Goal: Book appointment/travel/reservation

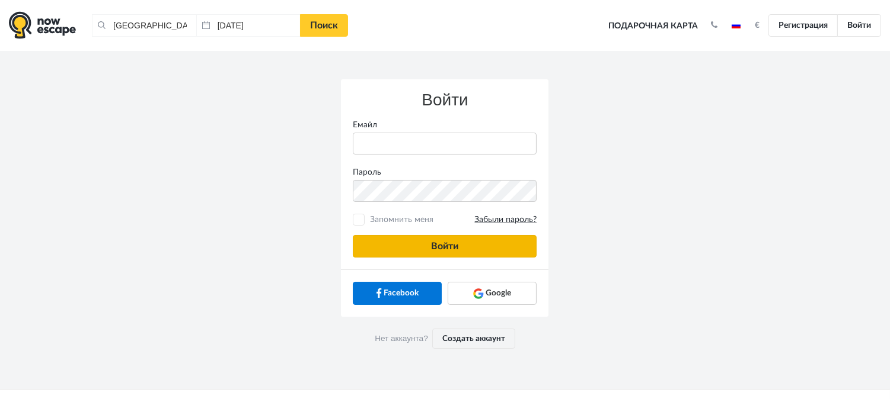
type input "[PERSON_NAME][EMAIL_ADDRESS][DOMAIN_NAME]"
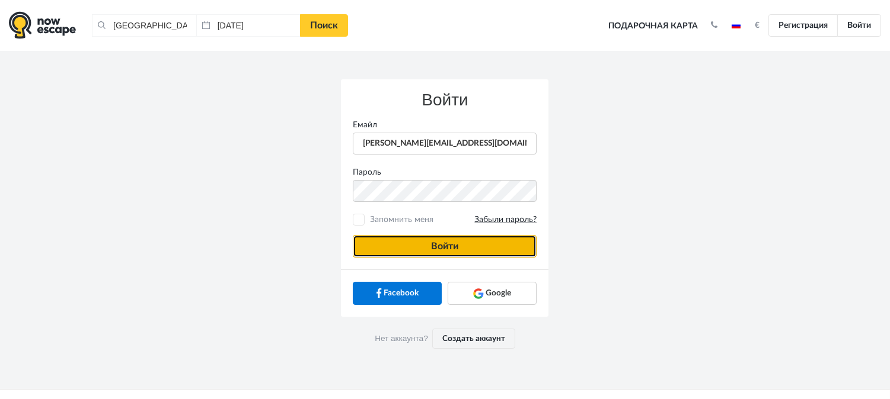
click at [357, 243] on button "Войти" at bounding box center [445, 246] width 184 height 23
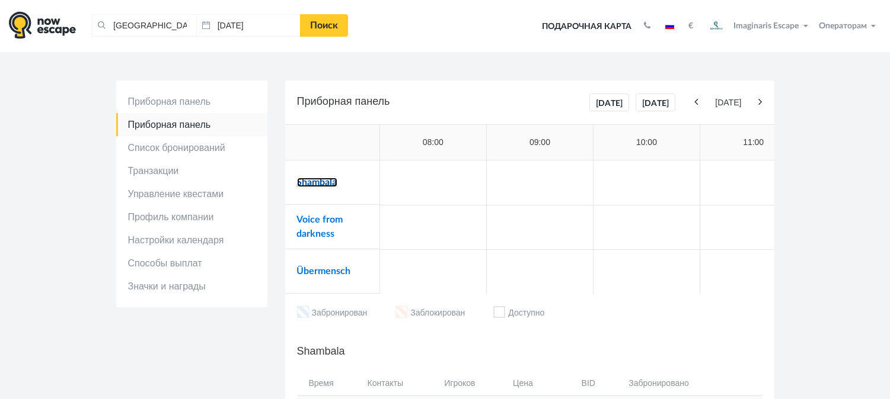
click at [303, 181] on link "Shambala" at bounding box center [317, 182] width 40 height 9
click at [321, 226] on td "Voice from darkness" at bounding box center [332, 227] width 95 height 44
click at [322, 220] on link "Voice from darkness" at bounding box center [320, 227] width 46 height 24
click at [333, 263] on td "Übermensch" at bounding box center [332, 272] width 95 height 44
click at [333, 273] on link "Übermensch" at bounding box center [324, 271] width 54 height 9
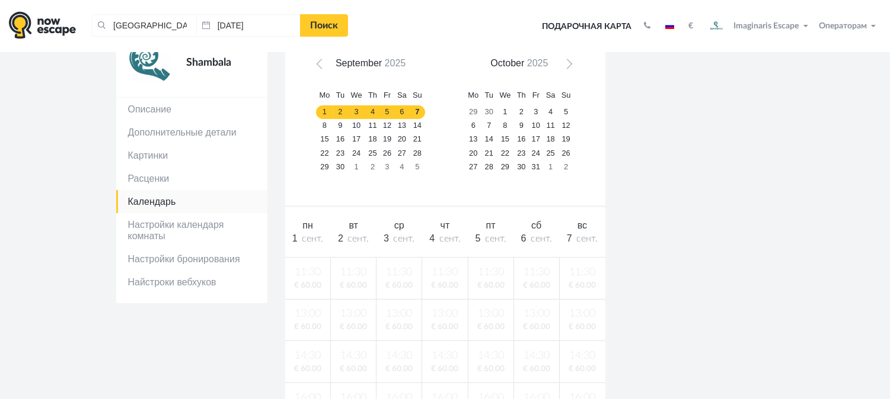
scroll to position [66, 0]
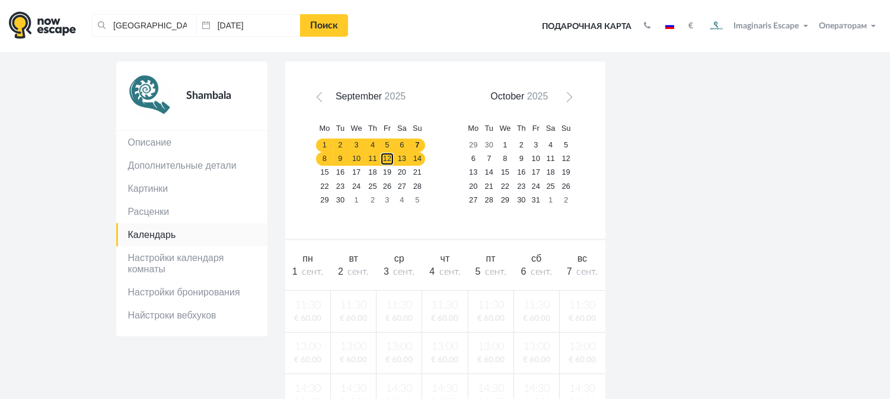
click at [380, 156] on link "12" at bounding box center [387, 159] width 14 height 14
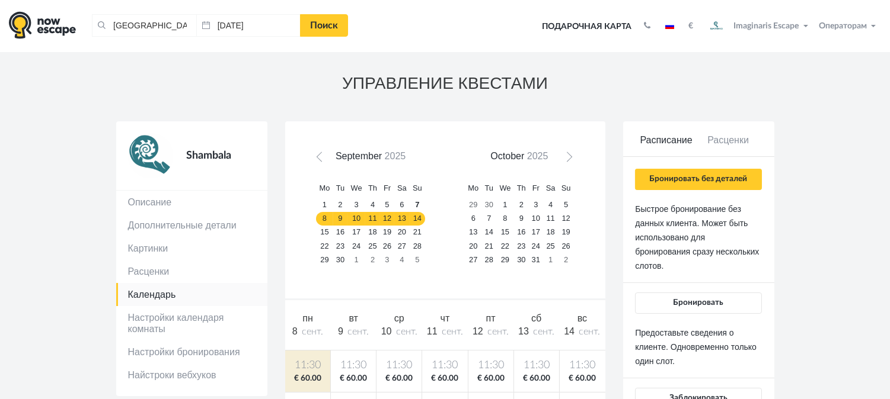
scroll to position [0, 0]
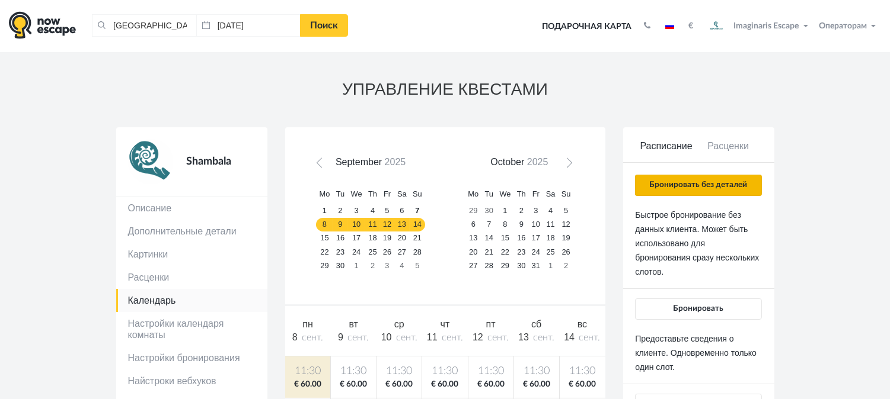
drag, startPoint x: 671, startPoint y: 197, endPoint x: 667, endPoint y: 188, distance: 9.0
click at [669, 193] on div "Бронировать без деталей Быстрое бронирование без данных клиента. Может быть исп…" at bounding box center [698, 350] width 126 height 350
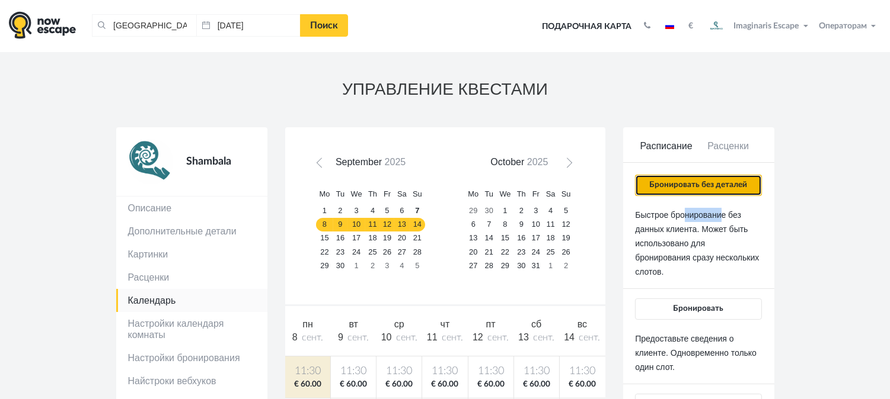
click at [667, 188] on button "Бронировать без деталей" at bounding box center [698, 185] width 126 height 21
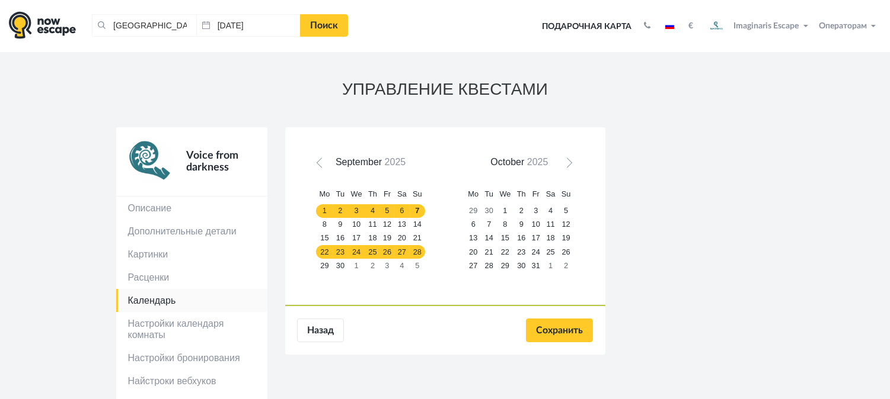
scroll to position [66, 0]
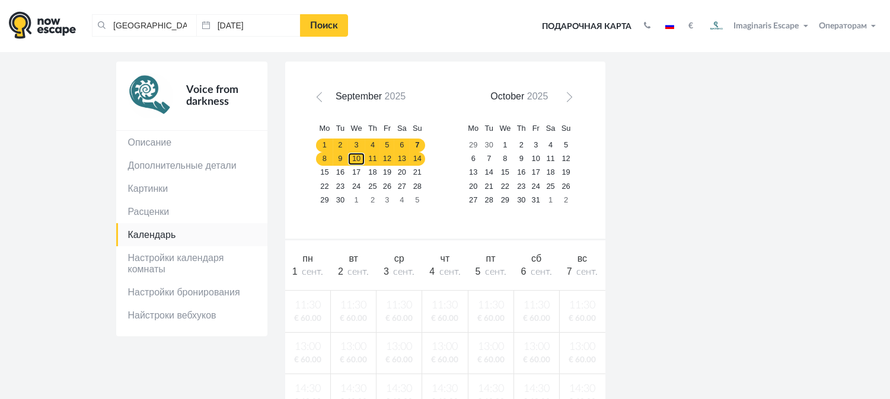
click at [360, 156] on link "10" at bounding box center [356, 159] width 18 height 14
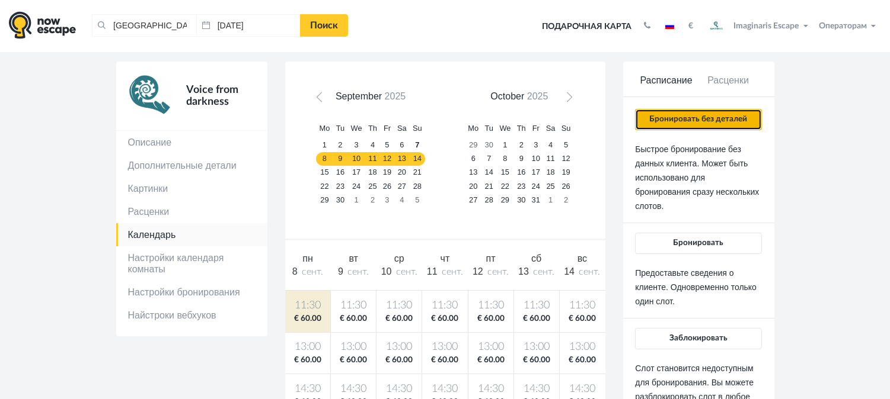
click at [686, 129] on button "Бронировать без деталей" at bounding box center [698, 119] width 126 height 21
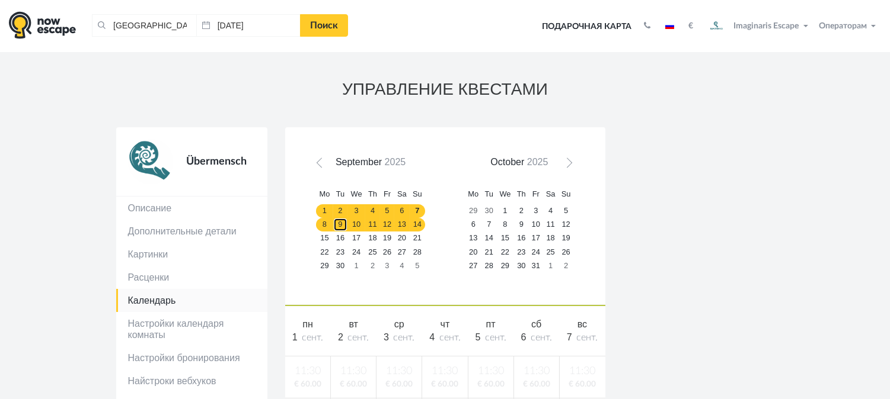
click at [339, 226] on link "9" at bounding box center [340, 225] width 15 height 14
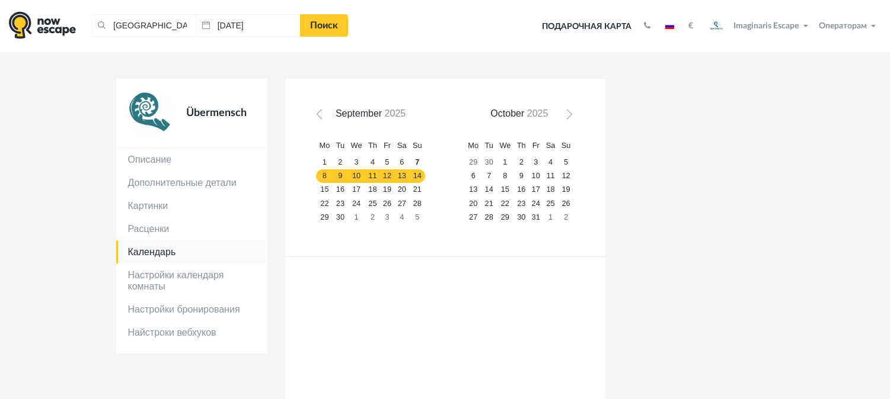
scroll to position [66, 0]
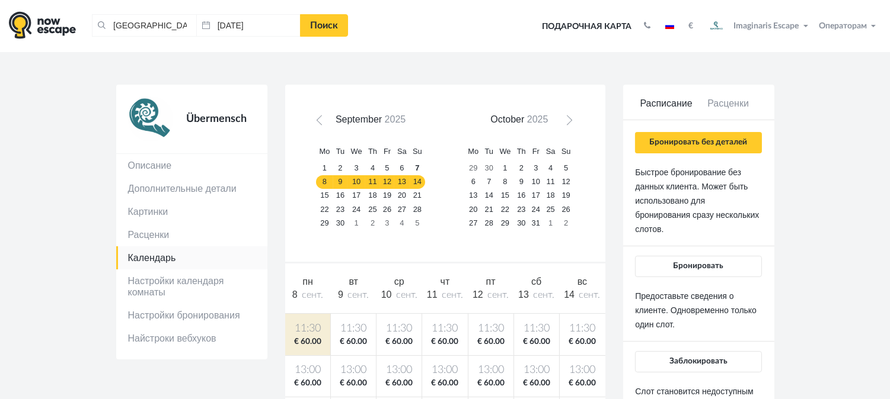
scroll to position [0, 0]
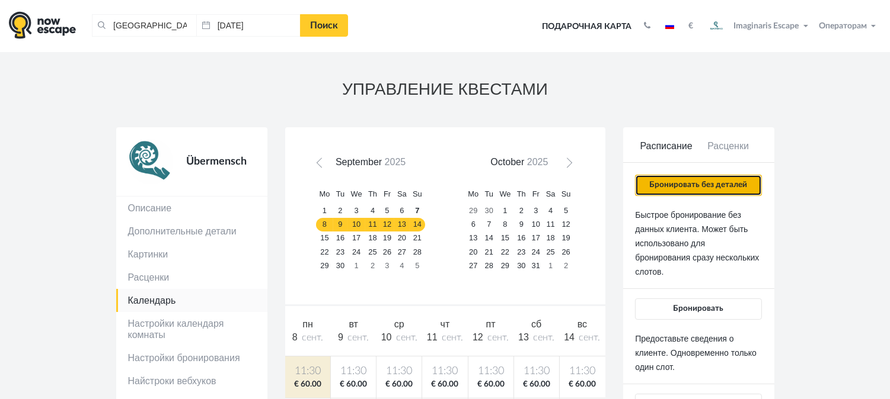
click at [709, 186] on button "Бронировать без деталей" at bounding box center [698, 185] width 126 height 21
